Goal: Information Seeking & Learning: Learn about a topic

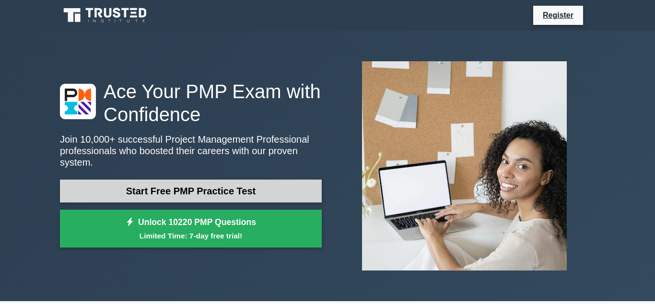
click at [283, 188] on link "Start Free PMP Practice Test" at bounding box center [191, 191] width 262 height 23
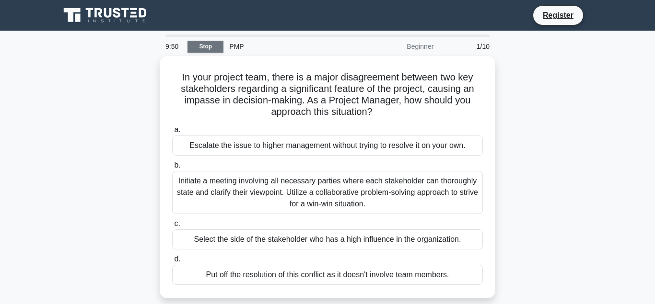
click at [212, 48] on link "Stop" at bounding box center [205, 47] width 36 height 12
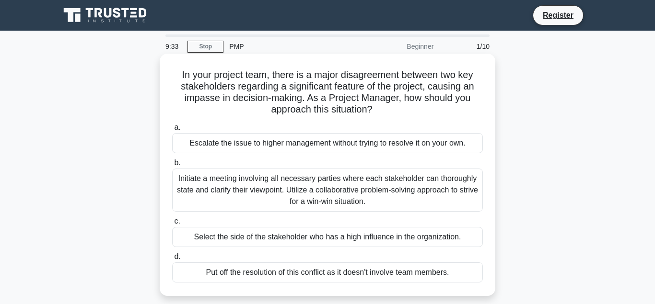
click at [237, 195] on div "Initiate a meeting involving all necessary parties where each stakeholder can t…" at bounding box center [327, 190] width 311 height 43
click at [172, 166] on input "b. Initiate a meeting involving all necessary parties where each stakeholder ca…" at bounding box center [172, 163] width 0 height 6
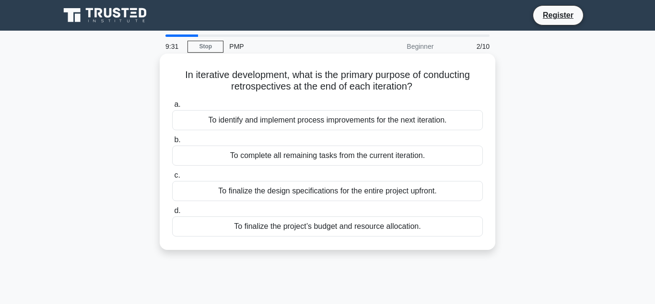
click at [291, 196] on div "To finalize the design specifications for the entire project upfront." at bounding box center [327, 191] width 311 height 20
click at [172, 179] on input "c. To finalize the design specifications for the entire project upfront." at bounding box center [172, 176] width 0 height 6
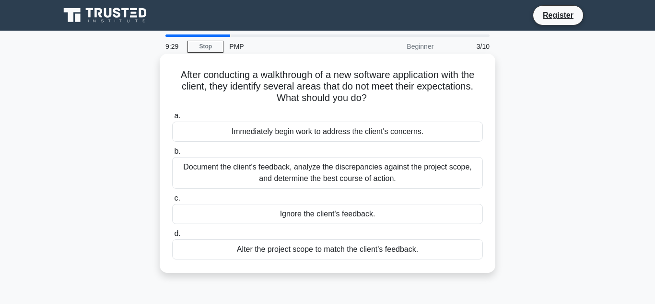
click at [287, 172] on div "Document the client's feedback, analyze the discrepancies against the project s…" at bounding box center [327, 173] width 311 height 32
click at [172, 155] on input "b. Document the client's feedback, analyze the discrepancies against the projec…" at bounding box center [172, 152] width 0 height 6
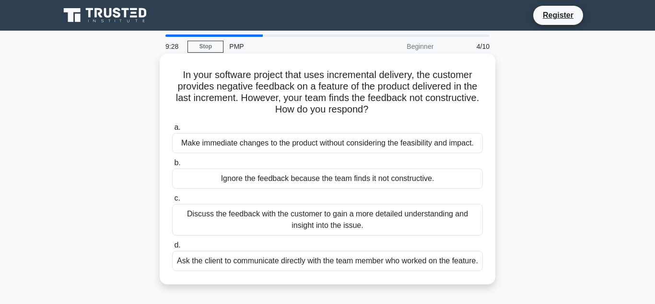
click at [356, 237] on div "a. Make immediate changes to the product without considering the feasibility an…" at bounding box center [327, 196] width 322 height 153
click at [359, 270] on div "Ask the client to communicate directly with the team member who worked on the f…" at bounding box center [327, 261] width 311 height 20
click at [172, 249] on input "d. Ask the client to communicate directly with the team member who worked on th…" at bounding box center [172, 246] width 0 height 6
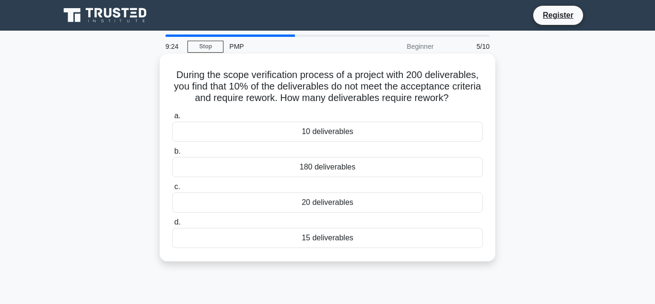
click at [328, 135] on div "10 deliverables" at bounding box center [327, 132] width 311 height 20
click at [172, 119] on input "a. 10 deliverables" at bounding box center [172, 116] width 0 height 6
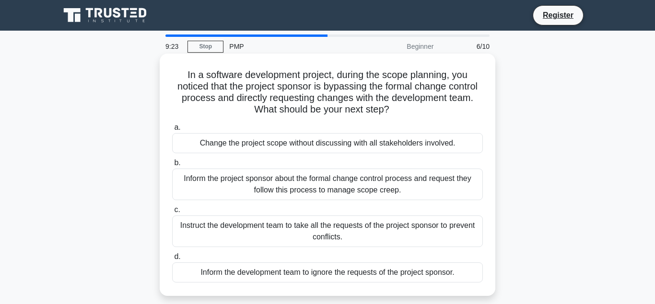
click at [324, 200] on div "Inform the project sponsor about the formal change control process and request …" at bounding box center [327, 185] width 311 height 32
click at [172, 166] on input "b. Inform the project sponsor about the formal change control process and reque…" at bounding box center [172, 163] width 0 height 6
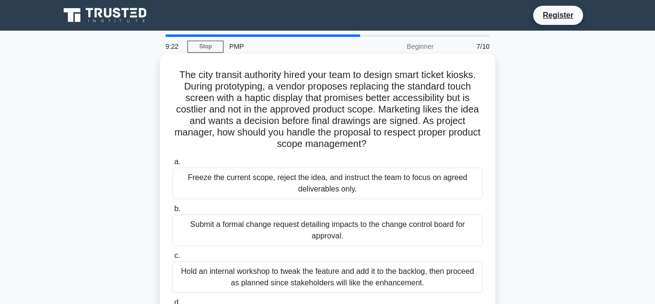
click at [340, 242] on div "Submit a formal change request detailing impacts to the change control board fo…" at bounding box center [327, 231] width 311 height 32
click at [172, 212] on input "b. Submit a formal change request detailing impacts to the change control board…" at bounding box center [172, 209] width 0 height 6
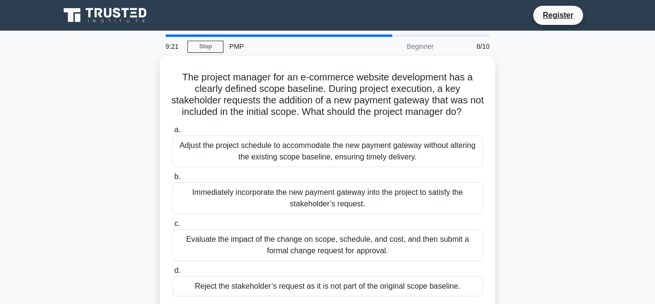
click at [340, 242] on div "Evaluate the impact of the change on scope, schedule, and cost, and then submit…" at bounding box center [327, 246] width 311 height 32
click at [172, 227] on input "c. Evaluate the impact of the change on scope, schedule, and cost, and then sub…" at bounding box center [172, 224] width 0 height 6
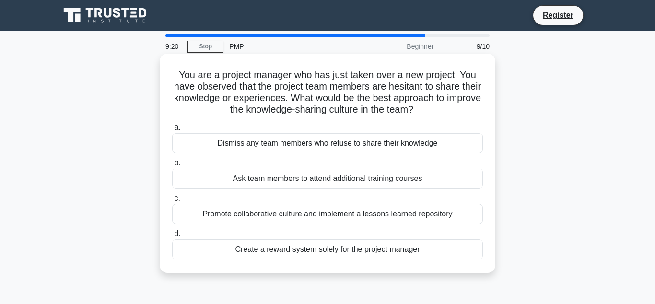
click at [341, 150] on div "Dismiss any team members who refuse to share their knowledge" at bounding box center [327, 143] width 311 height 20
click at [172, 131] on input "a. Dismiss any team members who refuse to share their knowledge" at bounding box center [172, 128] width 0 height 6
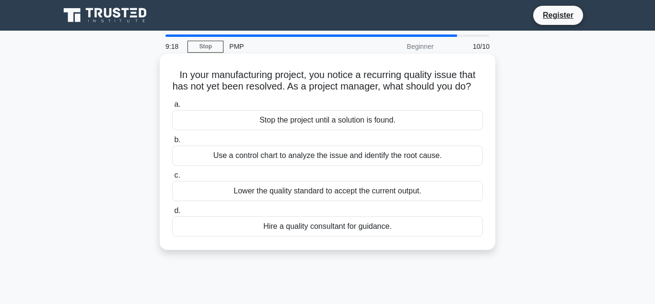
click at [319, 161] on div "Use a control chart to analyze the issue and identify the root cause." at bounding box center [327, 156] width 311 height 20
click at [172, 143] on input "b. Use a control chart to analyze the issue and identify the root cause." at bounding box center [172, 140] width 0 height 6
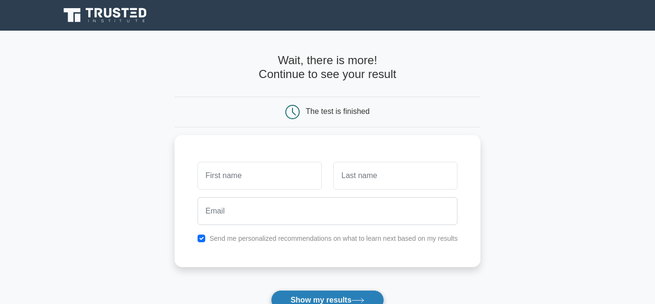
click at [343, 299] on button "Show my results" at bounding box center [327, 300] width 113 height 20
